Goal: Find specific page/section: Find specific page/section

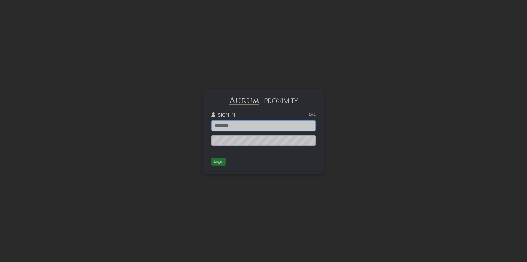
type input "**********"
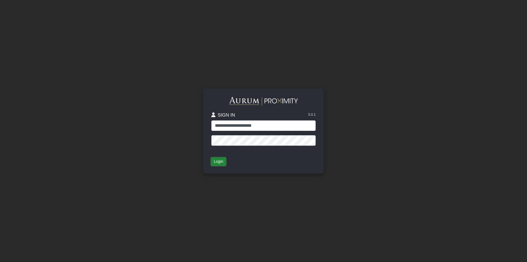
click at [218, 159] on button "Login" at bounding box center [218, 162] width 14 height 8
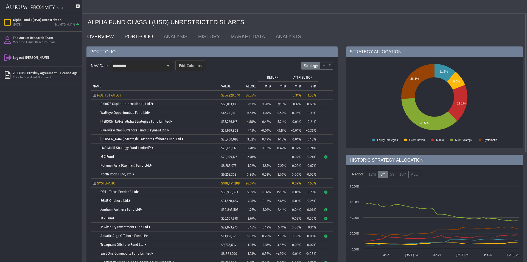
click at [103, 38] on link "OVERVIEW" at bounding box center [101, 36] width 37 height 11
